Goal: Navigation & Orientation: Understand site structure

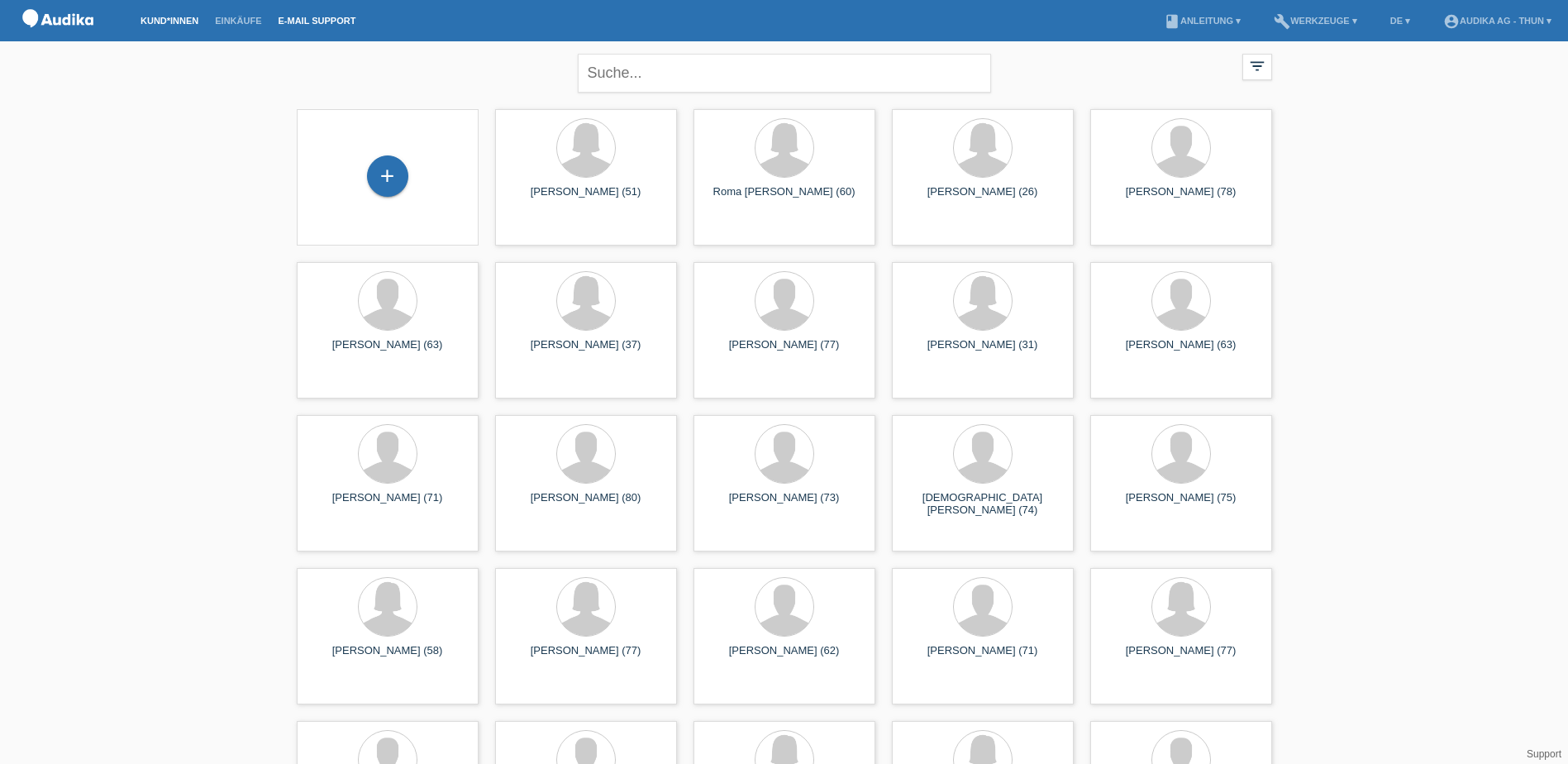
click at [312, 20] on link "E-Mail Support" at bounding box center [317, 21] width 95 height 10
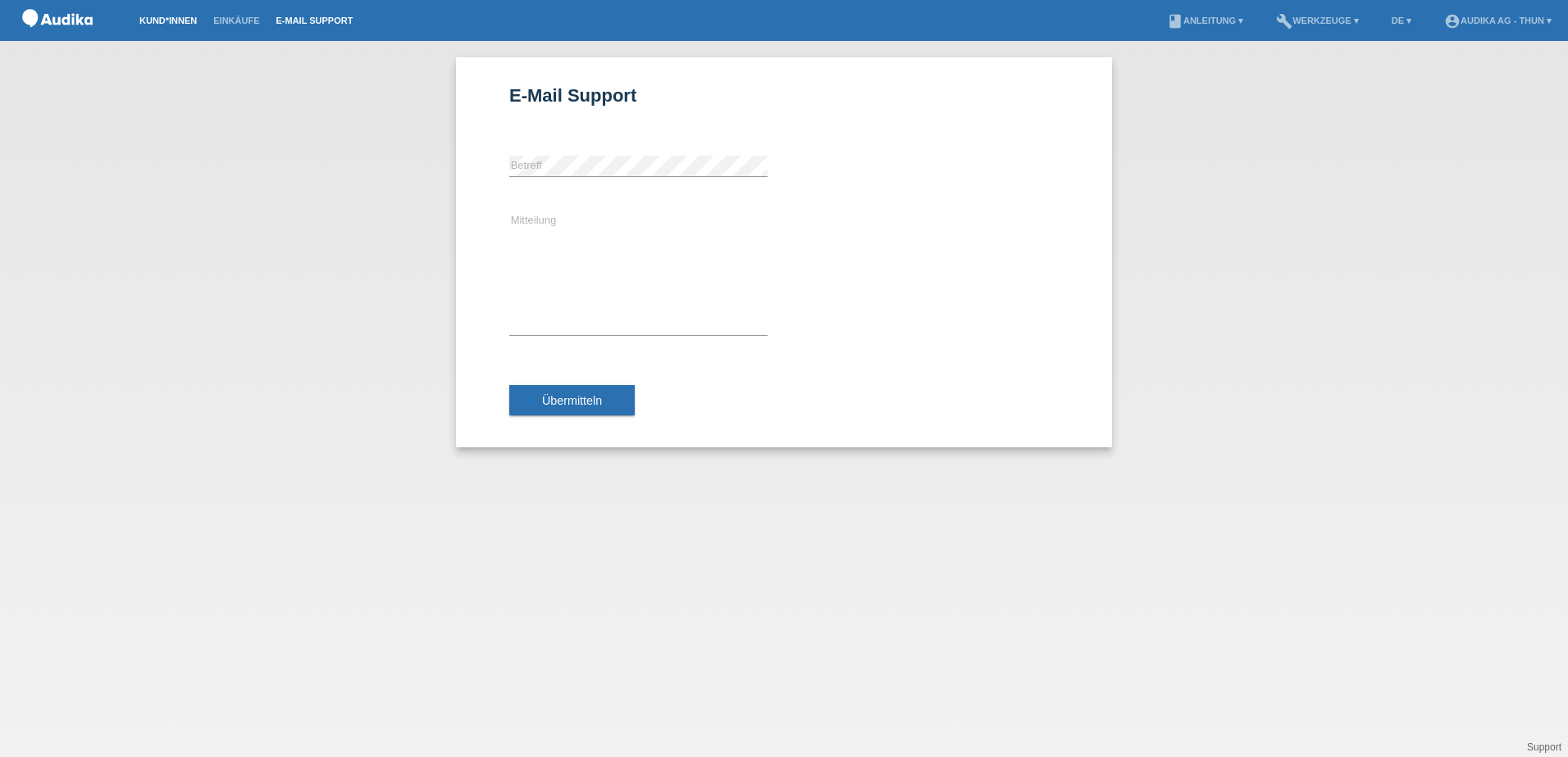
click at [174, 25] on link "Kund*innen" at bounding box center [168, 21] width 74 height 10
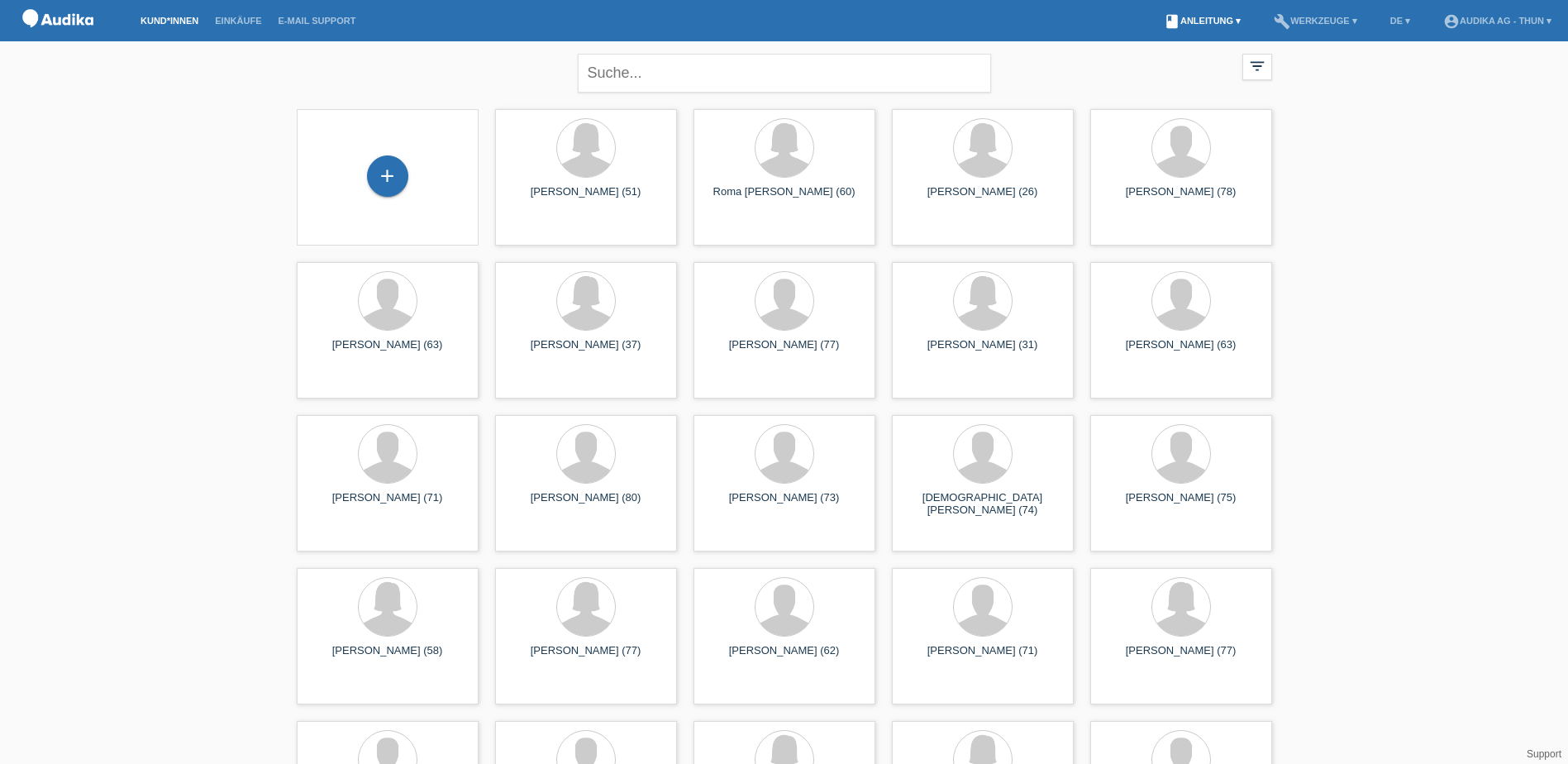
click at [1218, 22] on link "book Anleitung ▾" at bounding box center [1202, 21] width 94 height 10
click at [1463, 119] on div "close filter_list view_module Alle Kund*innen anzeigen star Markierte [PERSON_N…" at bounding box center [784, 606] width 1568 height 1131
click at [1301, 21] on link "build Werkzeuge ▾" at bounding box center [1316, 21] width 100 height 10
click at [1324, 85] on span "Einstellungen" at bounding box center [1302, 88] width 70 height 20
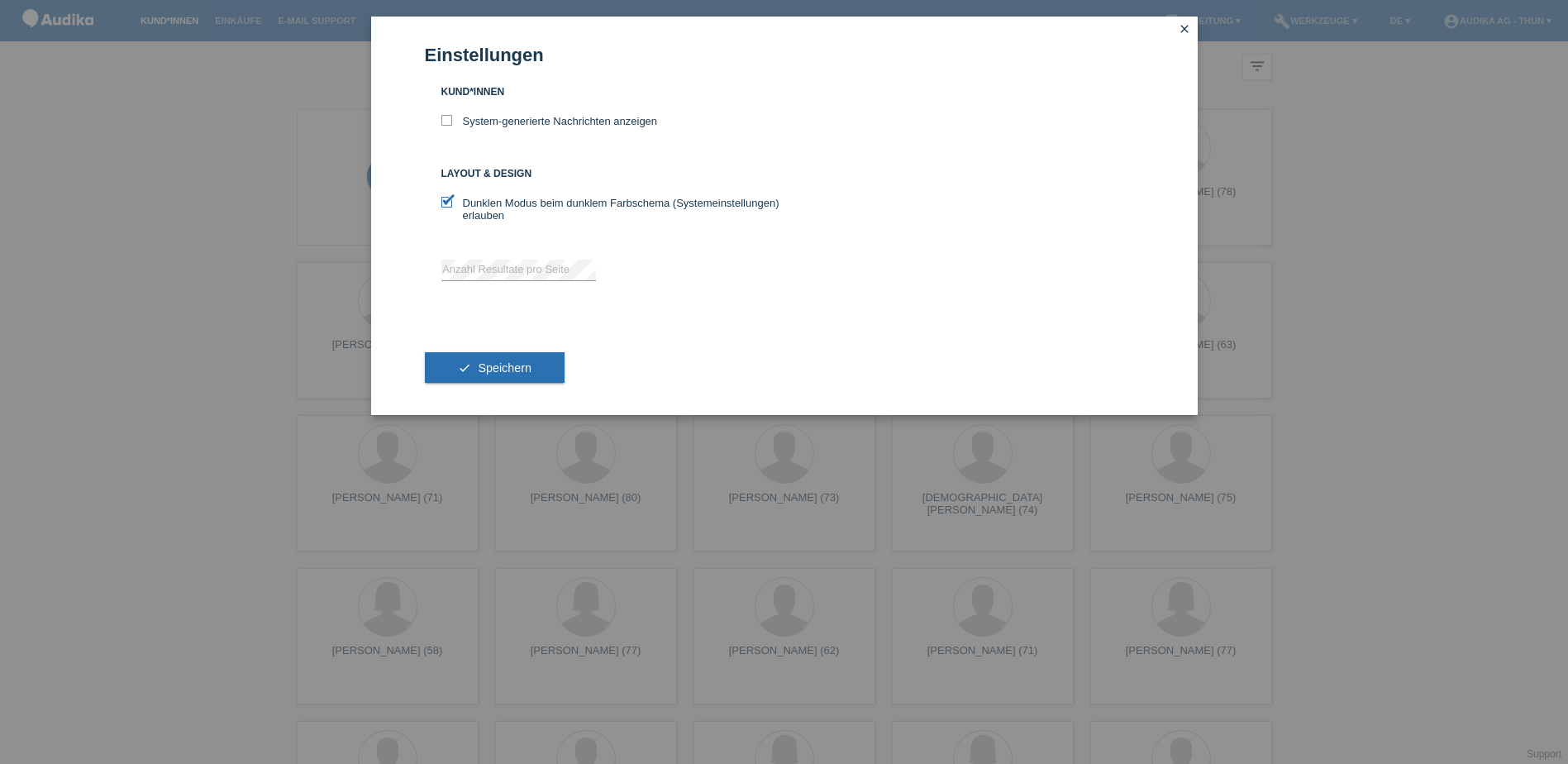
click at [1183, 22] on icon "close" at bounding box center [1184, 28] width 13 height 13
